Goal: Information Seeking & Learning: Learn about a topic

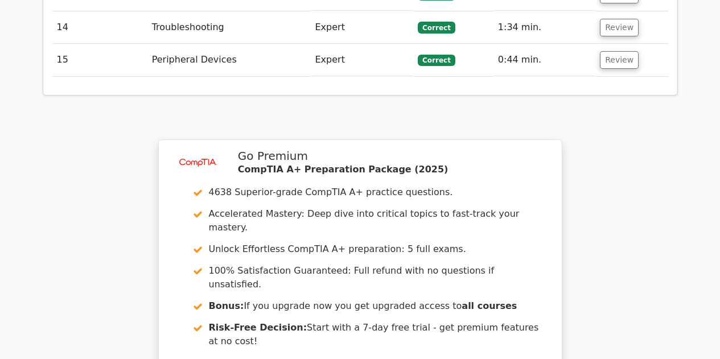
scroll to position [2073, 0]
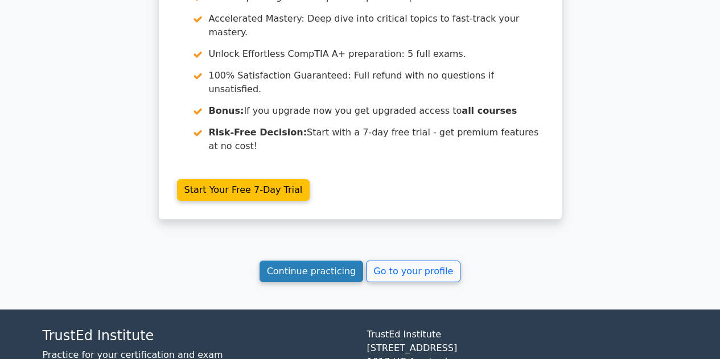
click at [324, 261] on link "Continue practicing" at bounding box center [312, 272] width 104 height 22
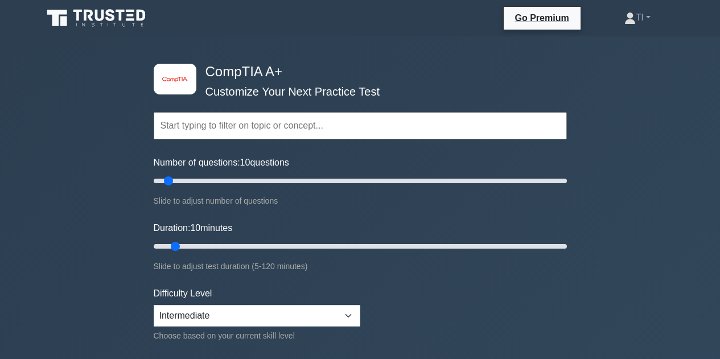
scroll to position [114, 0]
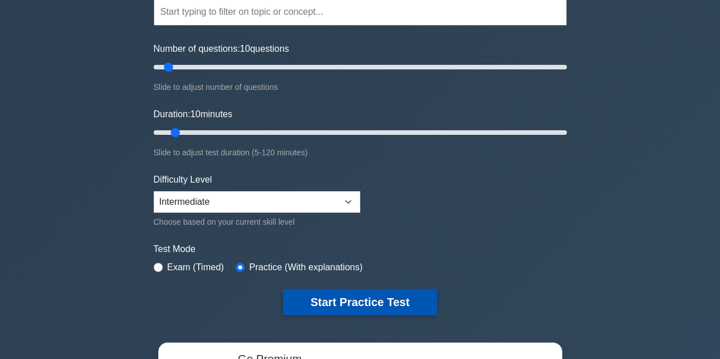
click at [371, 304] on button "Start Practice Test" at bounding box center [360, 302] width 154 height 26
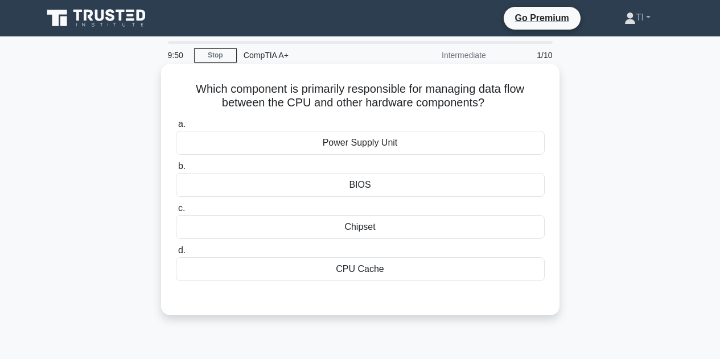
click at [368, 226] on div "Chipset" at bounding box center [360, 227] width 369 height 24
click at [176, 212] on input "c. Chipset" at bounding box center [176, 208] width 0 height 7
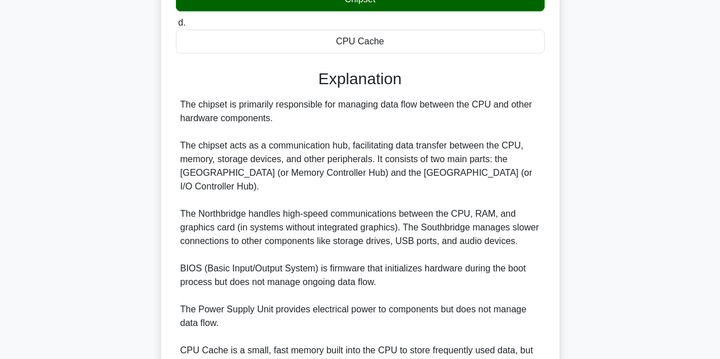
scroll to position [330, 0]
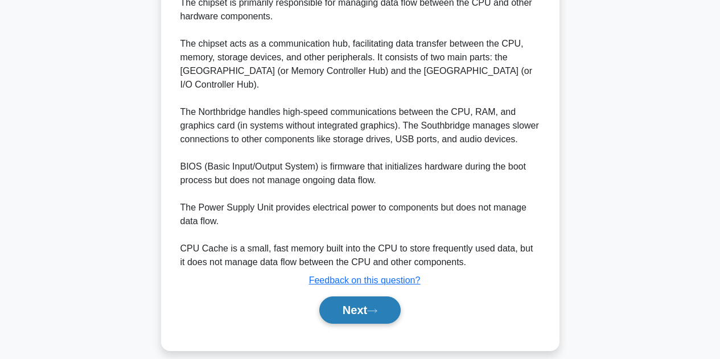
click at [352, 297] on button "Next" at bounding box center [359, 310] width 81 height 27
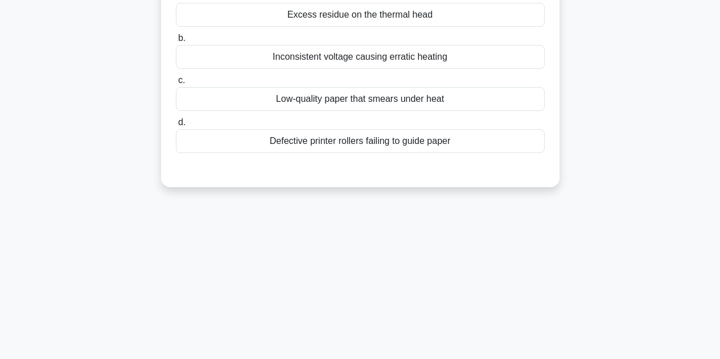
scroll to position [0, 0]
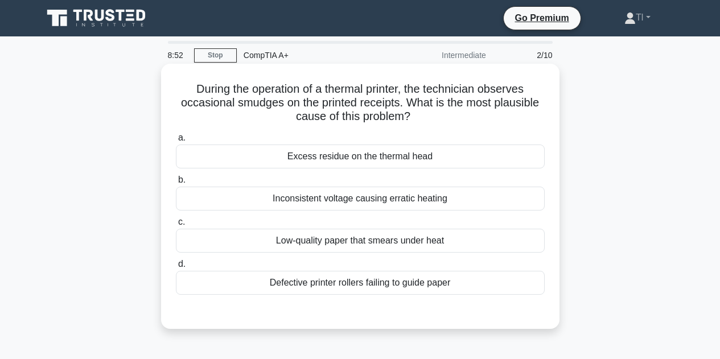
click at [438, 237] on div "Low-quality paper that smears under heat" at bounding box center [360, 241] width 369 height 24
click at [176, 226] on input "c. Low-quality paper that smears under heat" at bounding box center [176, 222] width 0 height 7
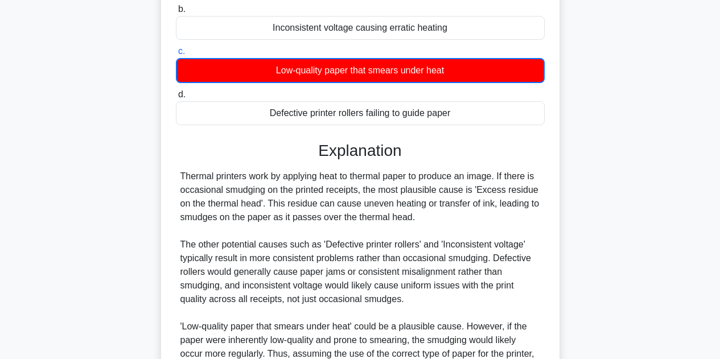
scroll to position [303, 0]
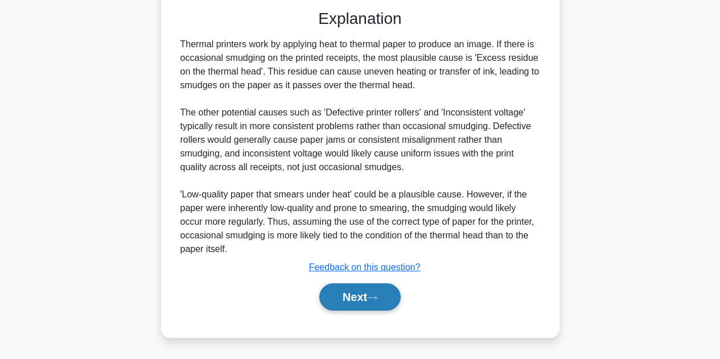
click at [375, 291] on button "Next" at bounding box center [359, 296] width 81 height 27
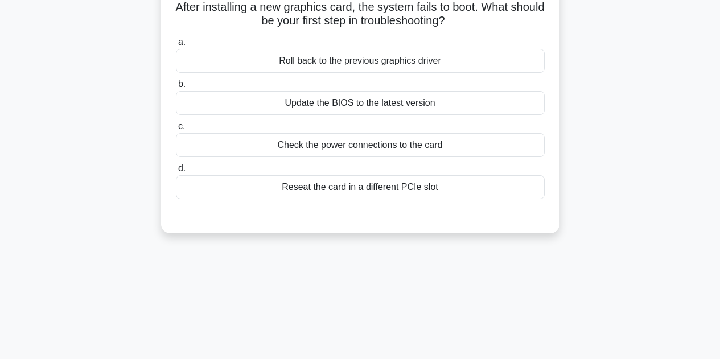
scroll to position [0, 0]
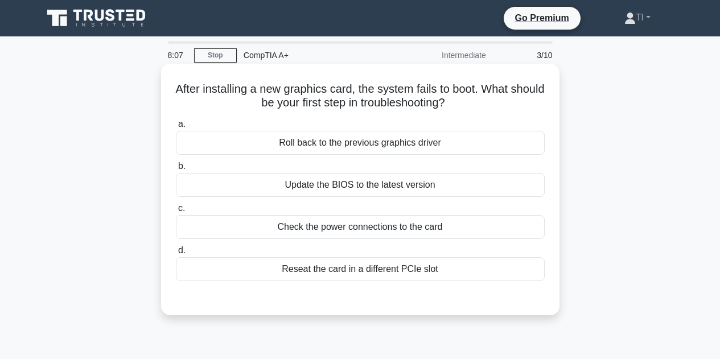
click at [417, 269] on div "Reseat the card in a different PCIe slot" at bounding box center [360, 269] width 369 height 24
click at [176, 254] on input "d. Reseat the card in a different PCIe slot" at bounding box center [176, 250] width 0 height 7
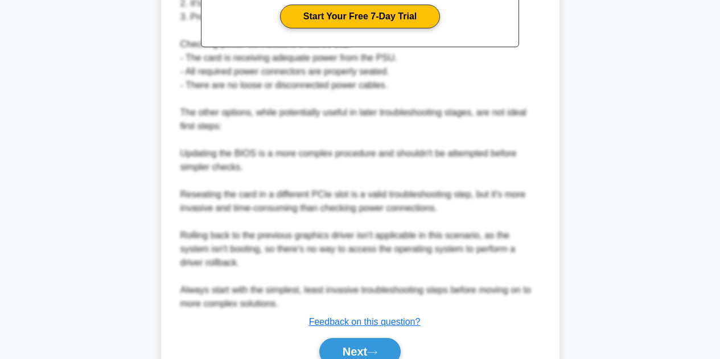
scroll to position [454, 0]
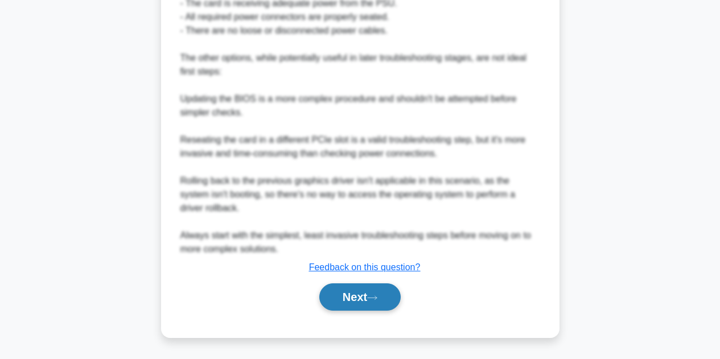
click at [368, 294] on button "Next" at bounding box center [359, 296] width 81 height 27
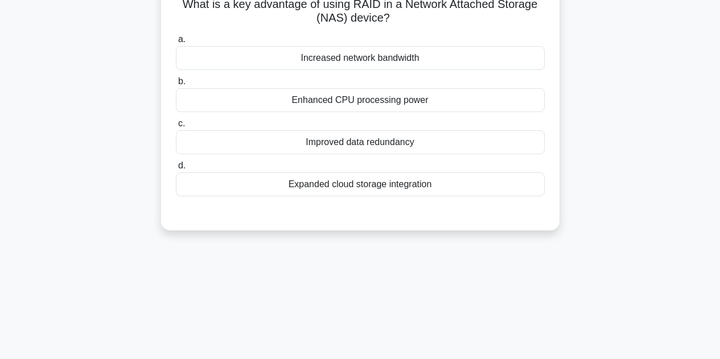
scroll to position [0, 0]
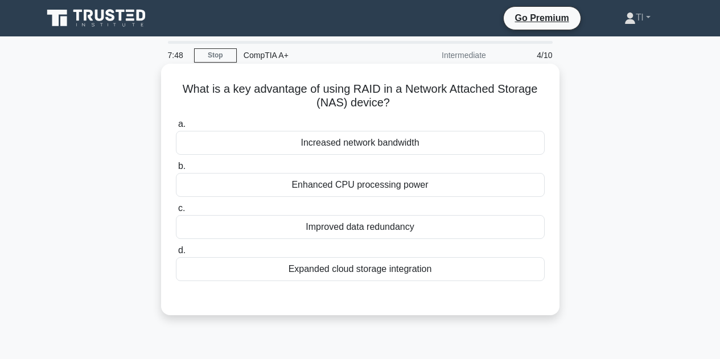
click at [414, 229] on div "Improved data redundancy" at bounding box center [360, 227] width 369 height 24
click at [176, 212] on input "c. Improved data redundancy" at bounding box center [176, 208] width 0 height 7
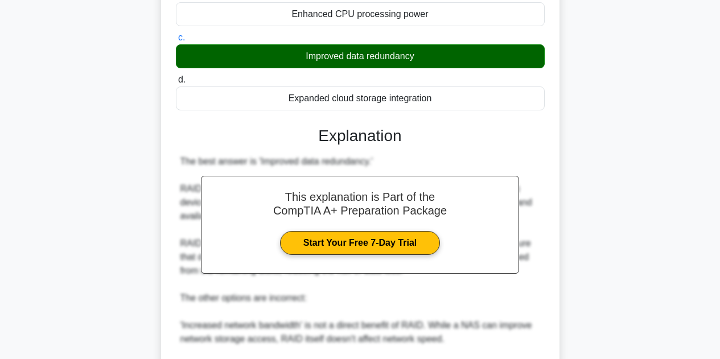
scroll to position [341, 0]
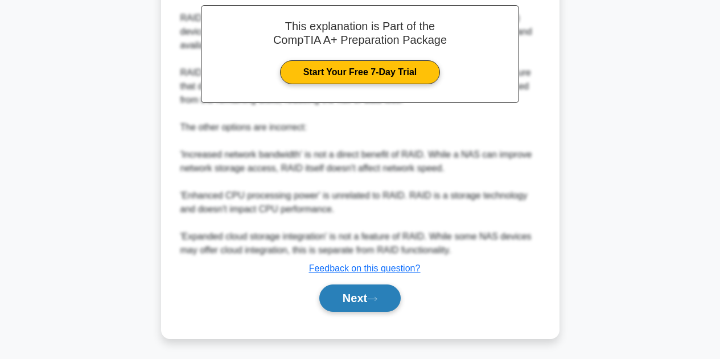
click at [377, 294] on button "Next" at bounding box center [359, 298] width 81 height 27
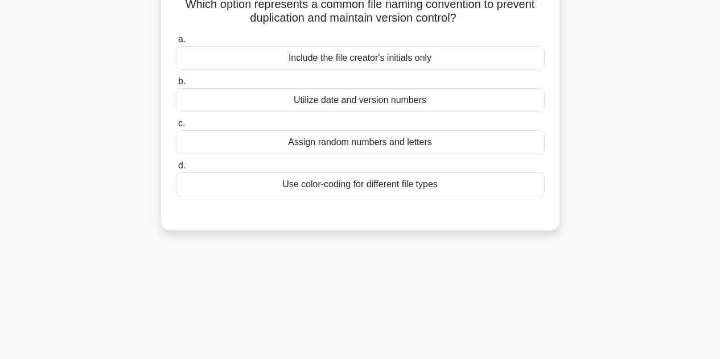
scroll to position [28, 0]
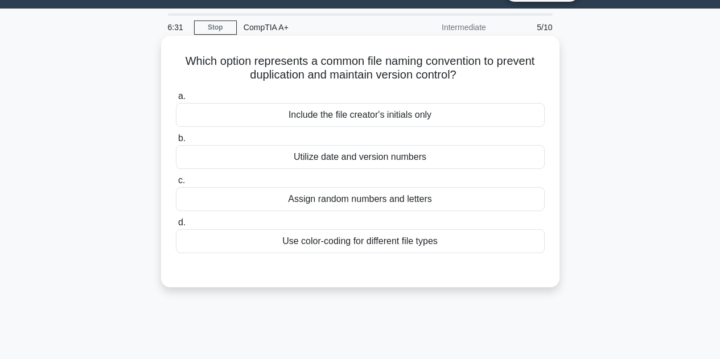
click at [343, 158] on div "Utilize date and version numbers" at bounding box center [360, 157] width 369 height 24
click at [176, 142] on input "b. Utilize date and version numbers" at bounding box center [176, 138] width 0 height 7
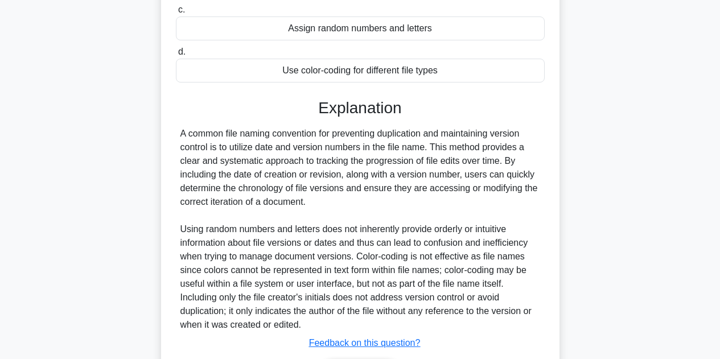
scroll to position [275, 0]
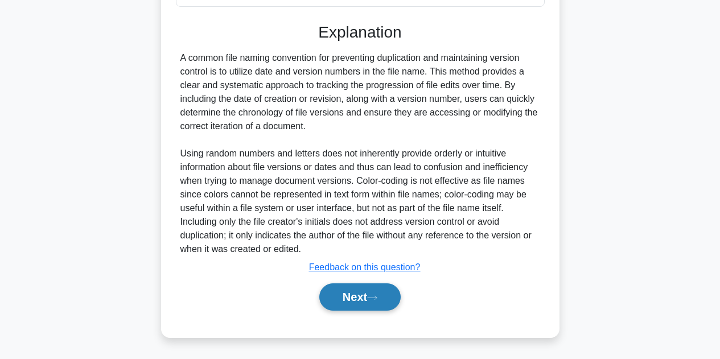
click at [389, 293] on button "Next" at bounding box center [359, 296] width 81 height 27
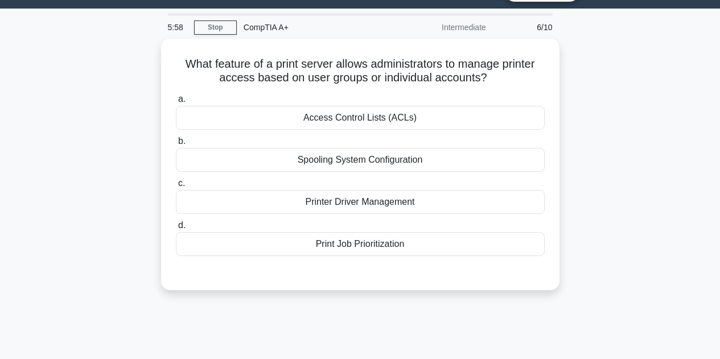
scroll to position [0, 0]
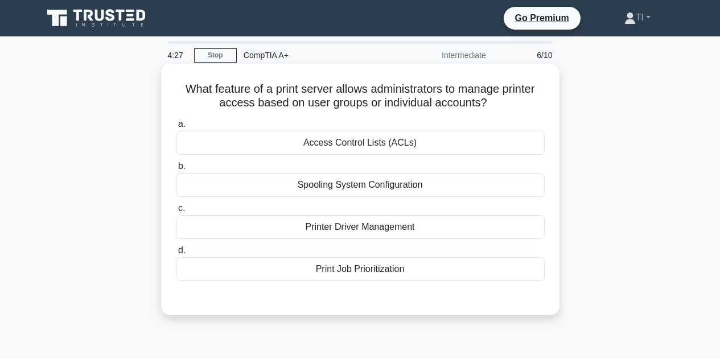
click at [394, 271] on div "Print Job Prioritization" at bounding box center [360, 269] width 369 height 24
click at [176, 254] on input "d. Print Job Prioritization" at bounding box center [176, 250] width 0 height 7
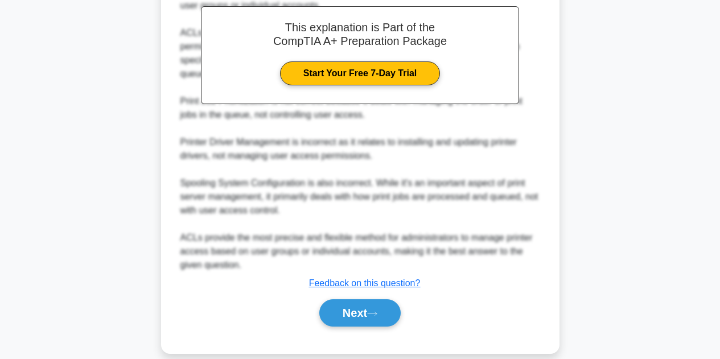
scroll to position [358, 0]
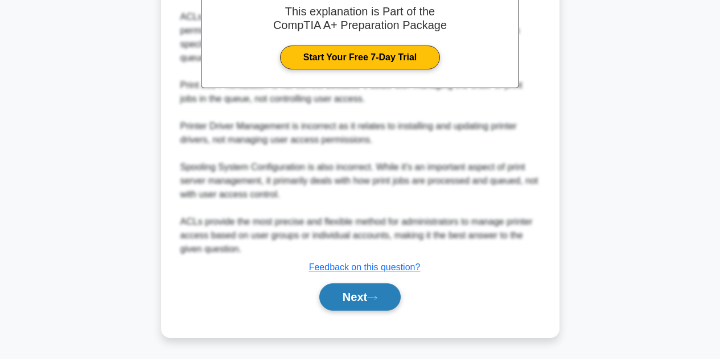
click at [368, 296] on button "Next" at bounding box center [359, 296] width 81 height 27
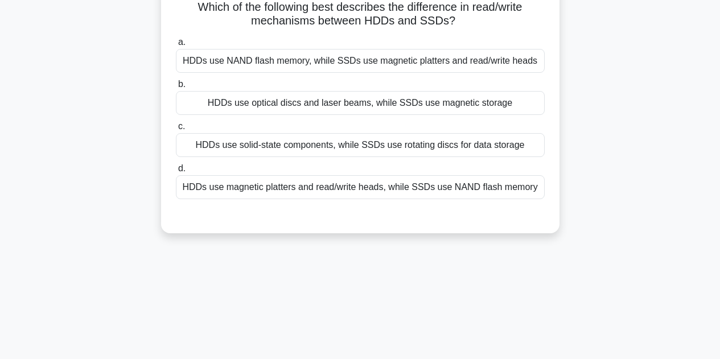
scroll to position [0, 0]
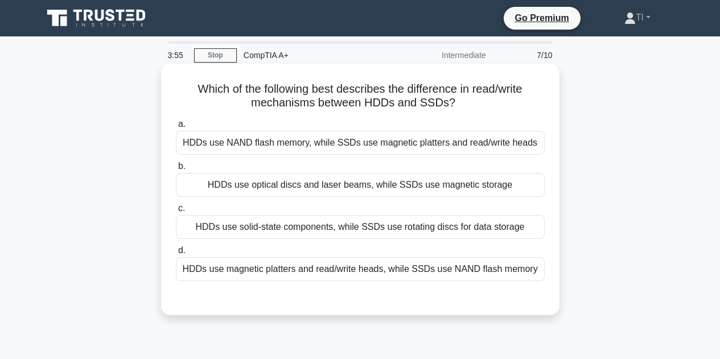
click at [382, 267] on div "HDDs use magnetic platters and read/write heads, while SSDs use NAND flash memo…" at bounding box center [360, 269] width 369 height 24
click at [176, 254] on input "d. HDDs use magnetic platters and read/write heads, while SSDs use NAND flash m…" at bounding box center [176, 250] width 0 height 7
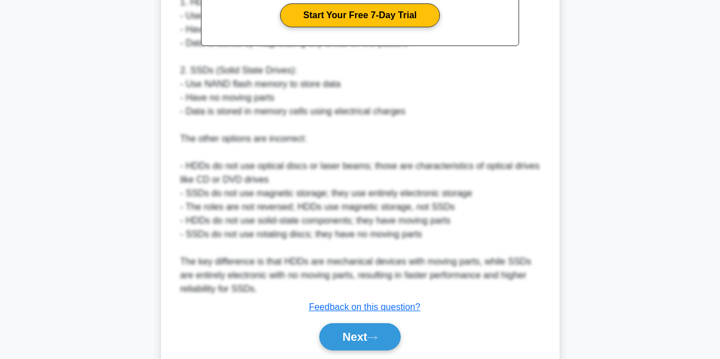
scroll to position [452, 0]
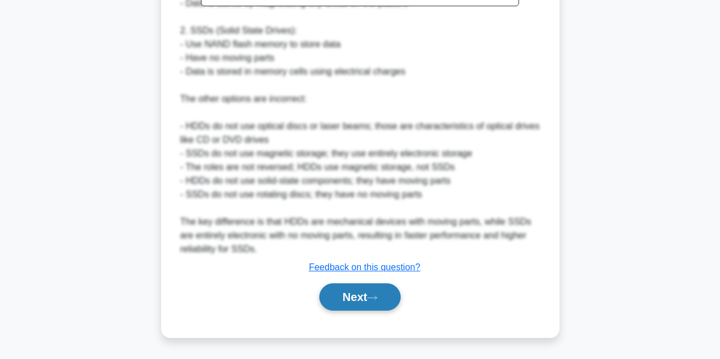
click at [378, 294] on button "Next" at bounding box center [359, 296] width 81 height 27
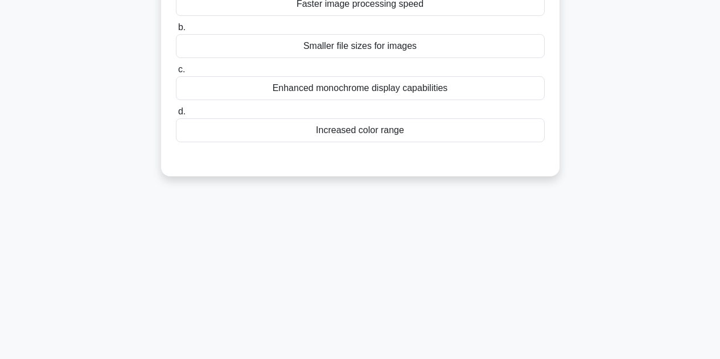
scroll to position [28, 0]
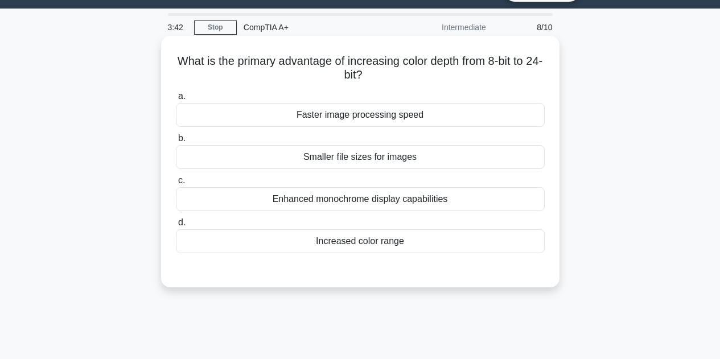
click at [400, 242] on div "Increased color range" at bounding box center [360, 241] width 369 height 24
click at [176, 227] on input "d. Increased color range" at bounding box center [176, 222] width 0 height 7
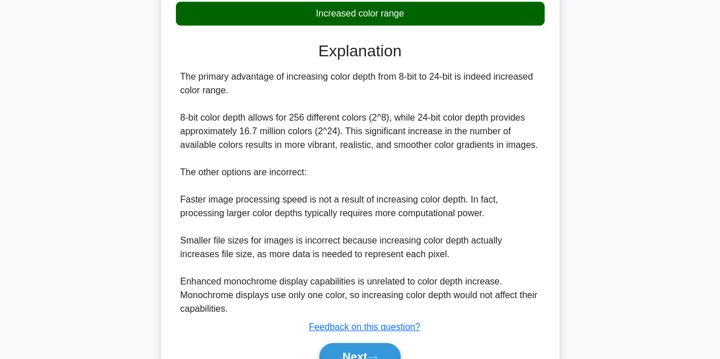
scroll to position [312, 0]
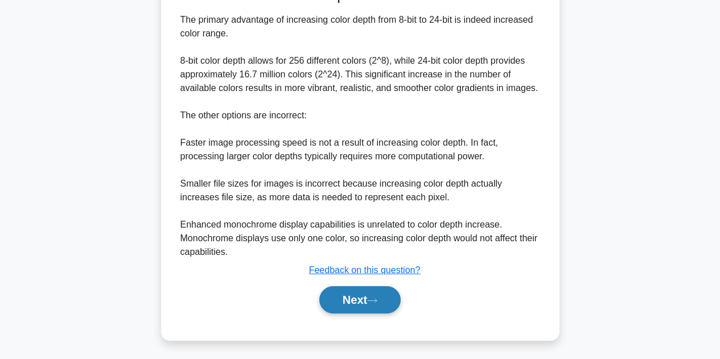
click at [383, 295] on button "Next" at bounding box center [359, 299] width 81 height 27
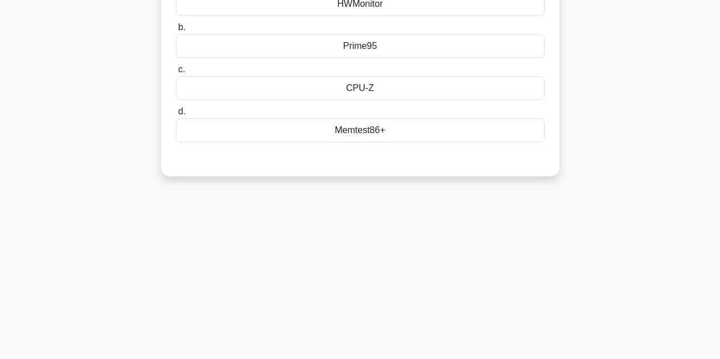
scroll to position [28, 0]
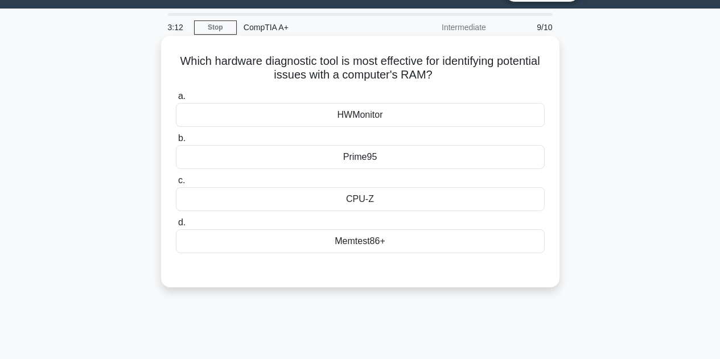
click at [394, 242] on div "Memtest86+" at bounding box center [360, 241] width 369 height 24
click at [176, 227] on input "d. Memtest86+" at bounding box center [176, 222] width 0 height 7
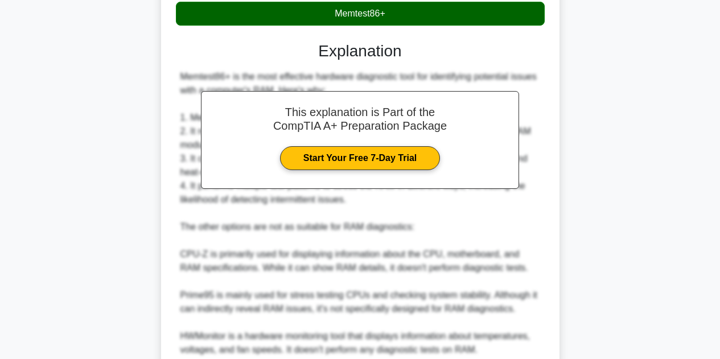
scroll to position [357, 0]
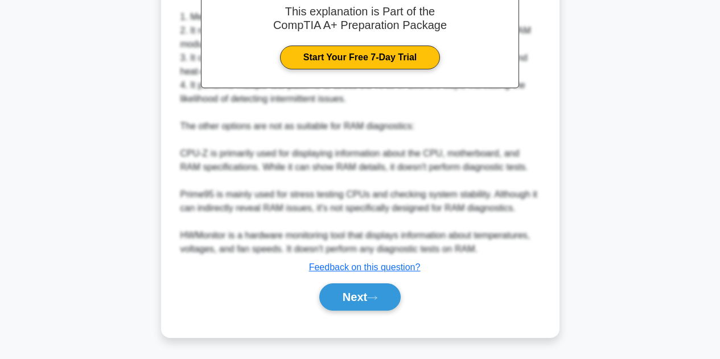
click at [365, 294] on button "Next" at bounding box center [359, 296] width 81 height 27
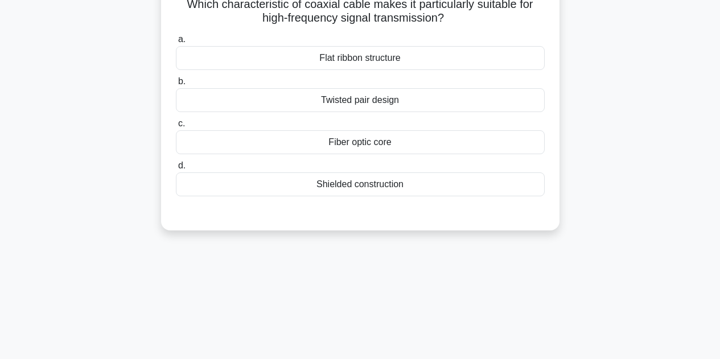
scroll to position [0, 0]
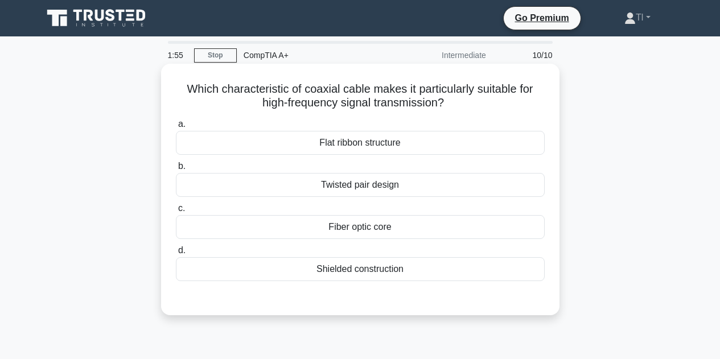
click at [396, 268] on div "Shielded construction" at bounding box center [360, 269] width 369 height 24
click at [176, 254] on input "d. Shielded construction" at bounding box center [176, 250] width 0 height 7
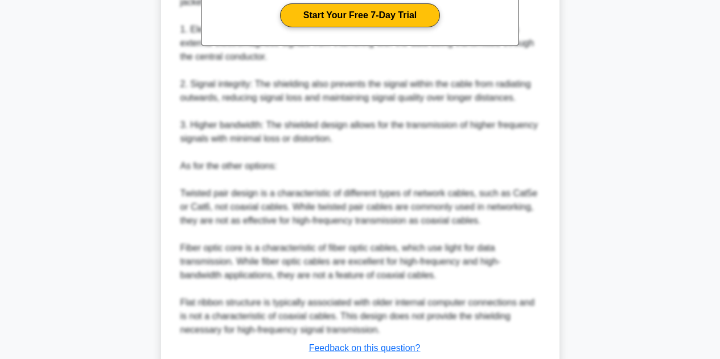
scroll to position [480, 0]
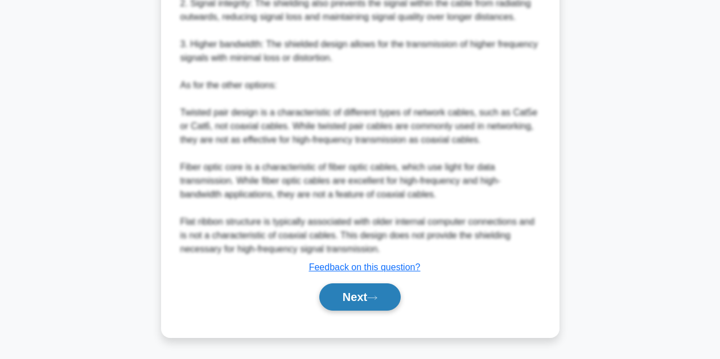
click at [367, 297] on button "Next" at bounding box center [359, 296] width 81 height 27
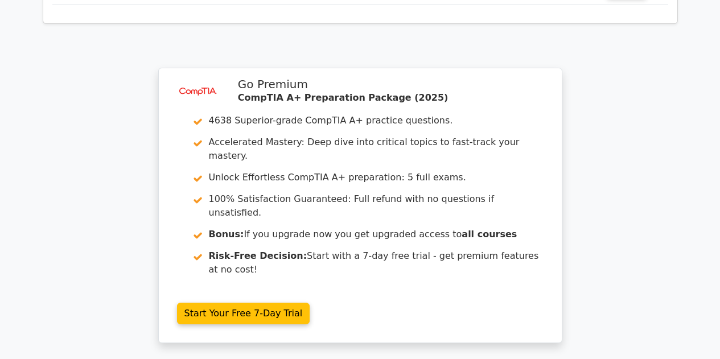
scroll to position [1992, 0]
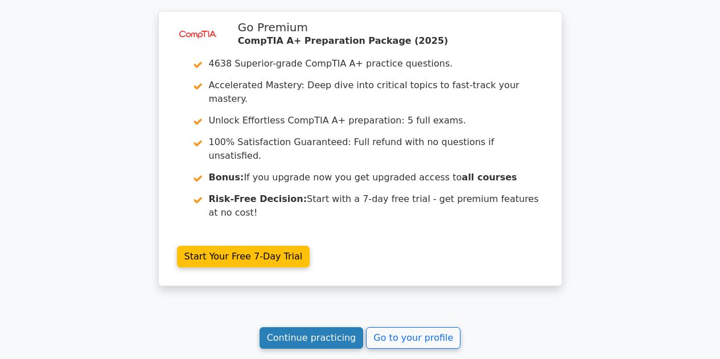
click at [337, 327] on link "Continue practicing" at bounding box center [312, 338] width 104 height 22
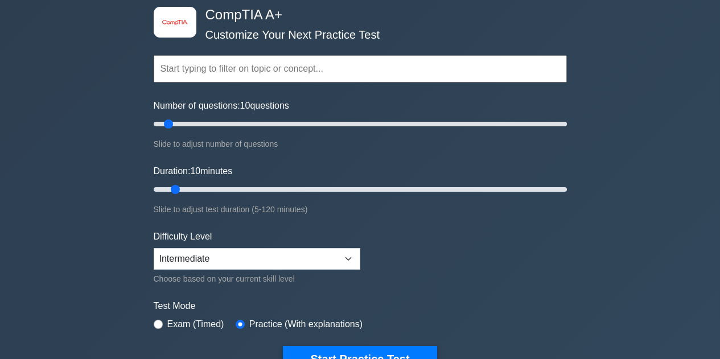
scroll to position [114, 0]
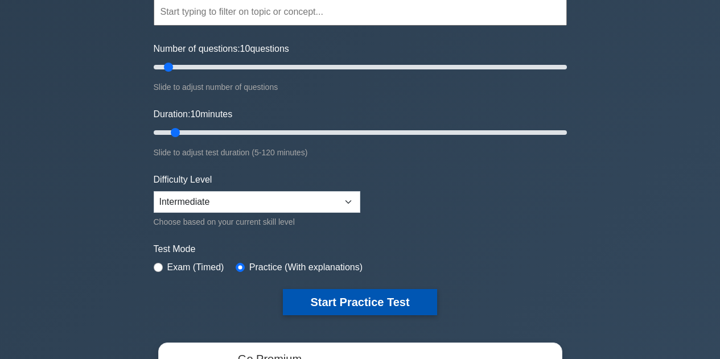
drag, startPoint x: 349, startPoint y: 295, endPoint x: 359, endPoint y: 291, distance: 9.9
click at [349, 295] on button "Start Practice Test" at bounding box center [360, 302] width 154 height 26
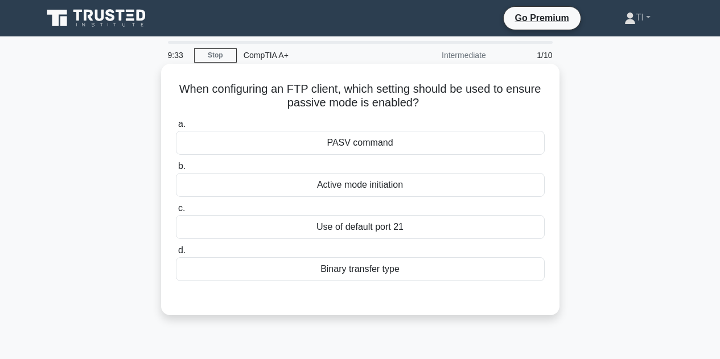
click at [401, 225] on div "Use of default port 21" at bounding box center [360, 227] width 369 height 24
click at [176, 212] on input "c. Use of default port 21" at bounding box center [176, 208] width 0 height 7
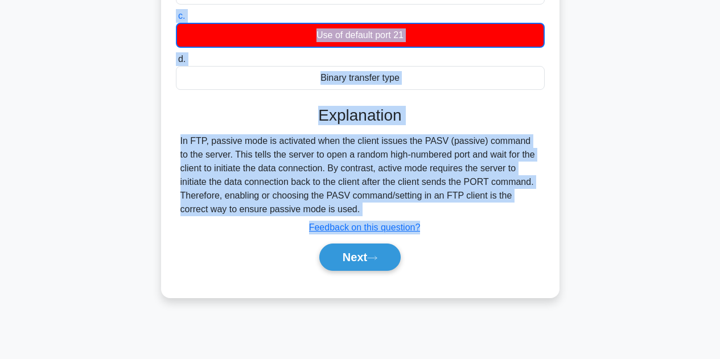
scroll to position [256, 0]
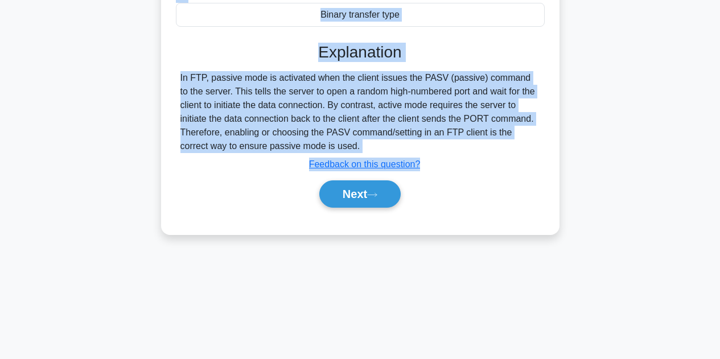
drag, startPoint x: 178, startPoint y: 88, endPoint x: 509, endPoint y: 145, distance: 336.0
click at [509, 145] on div "When configuring an FTP client, which setting should be used to ensure passive …" at bounding box center [360, 21] width 389 height 417
copy div "When configuring an FTP client, which setting should be used to ensure passive …"
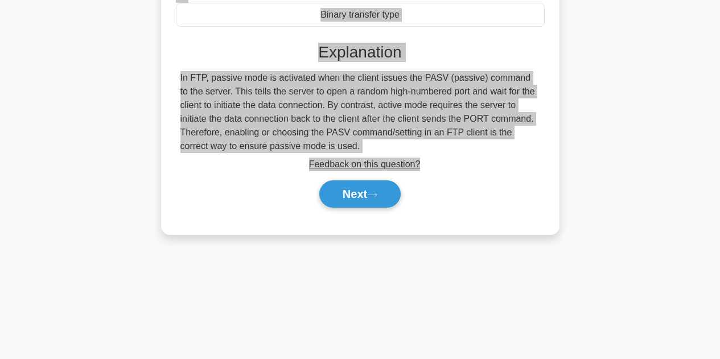
click at [353, 197] on button "Next" at bounding box center [359, 193] width 81 height 27
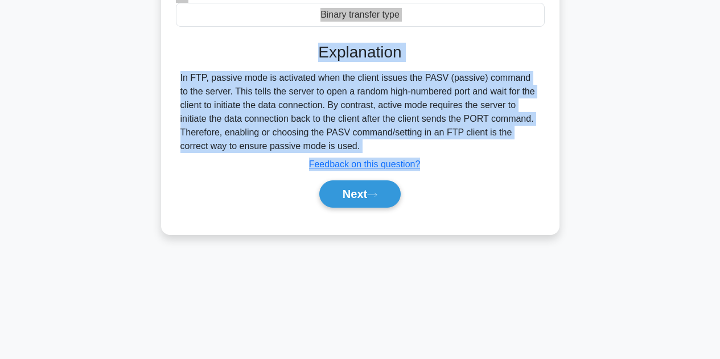
click at [508, 212] on div "Next" at bounding box center [360, 194] width 369 height 36
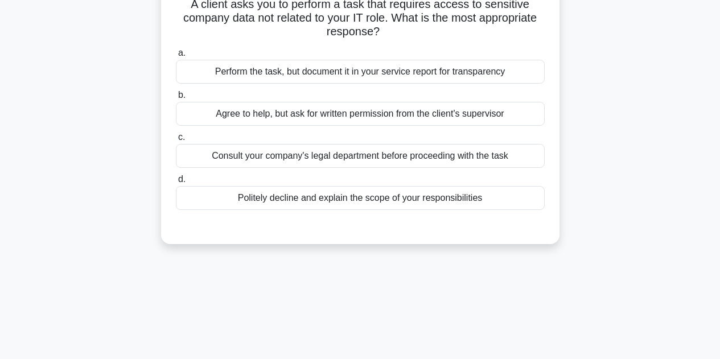
scroll to position [28, 0]
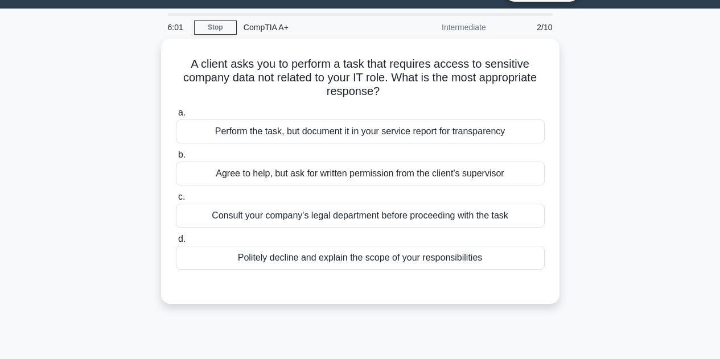
click at [625, 121] on div "A client asks you to perform a task that requires access to sensitive company d…" at bounding box center [360, 178] width 649 height 279
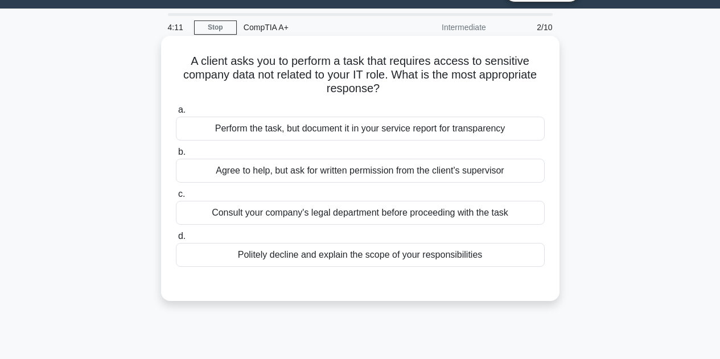
click at [349, 252] on div "Politely decline and explain the scope of your responsibilities" at bounding box center [360, 255] width 369 height 24
click at [176, 240] on input "d. Politely decline and explain the scope of your responsibilities" at bounding box center [176, 236] width 0 height 7
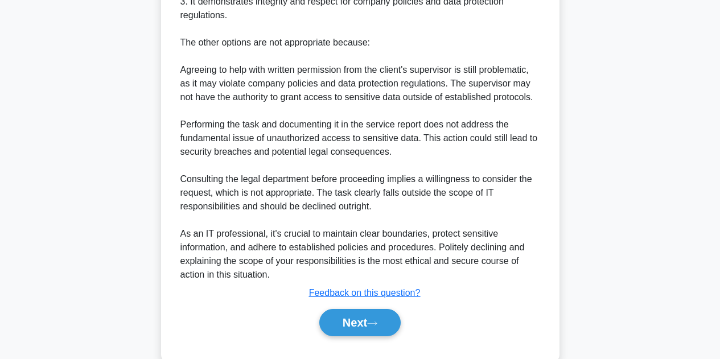
scroll to position [452, 0]
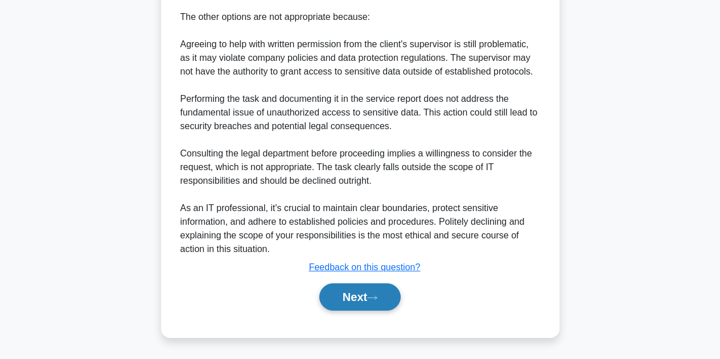
click at [354, 295] on button "Next" at bounding box center [359, 296] width 81 height 27
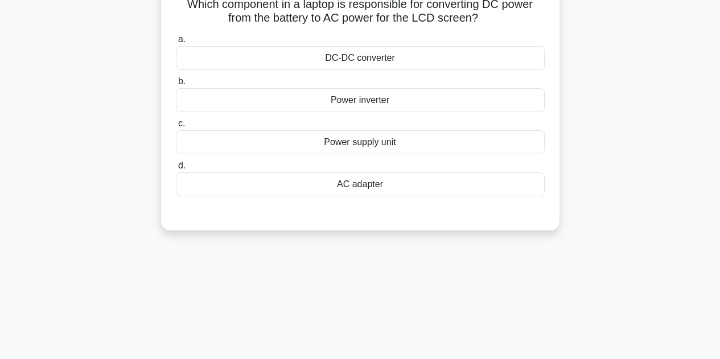
scroll to position [0, 0]
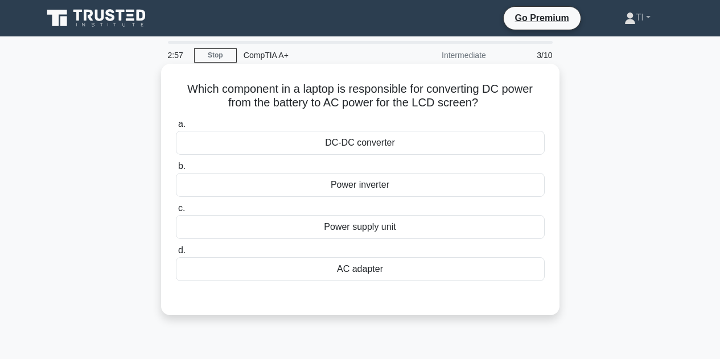
click at [397, 184] on div "Power inverter" at bounding box center [360, 185] width 369 height 24
click at [176, 170] on input "b. Power inverter" at bounding box center [176, 166] width 0 height 7
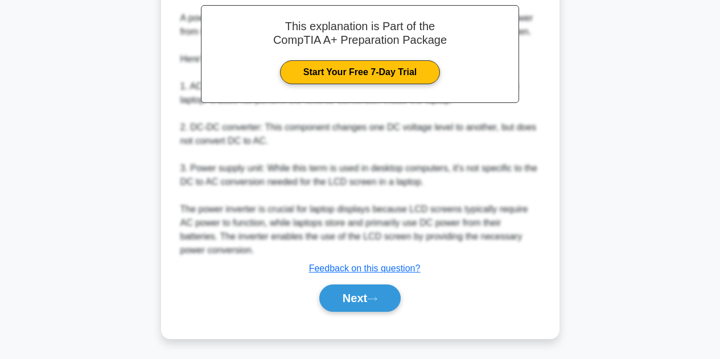
scroll to position [343, 0]
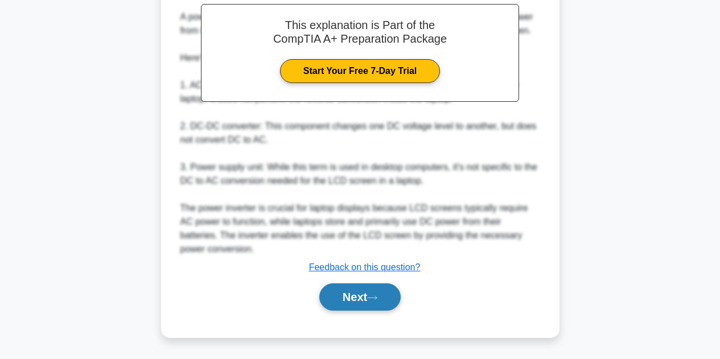
click at [368, 287] on button "Next" at bounding box center [359, 296] width 81 height 27
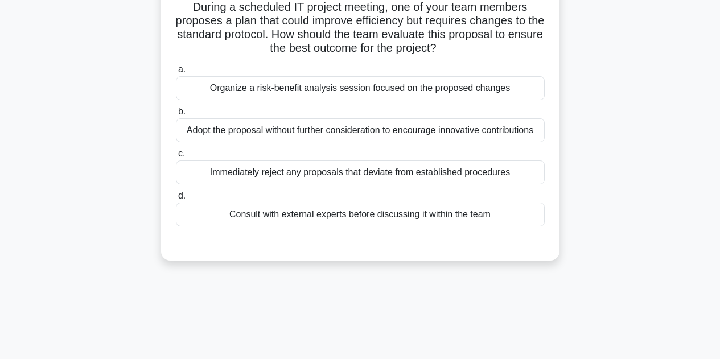
scroll to position [28, 0]
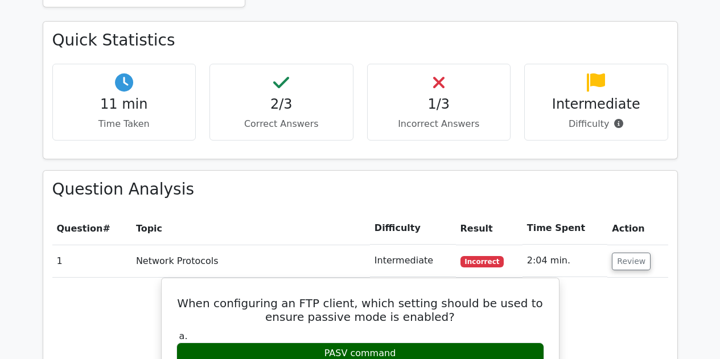
scroll to position [797, 0]
